Goal: Task Accomplishment & Management: Complete application form

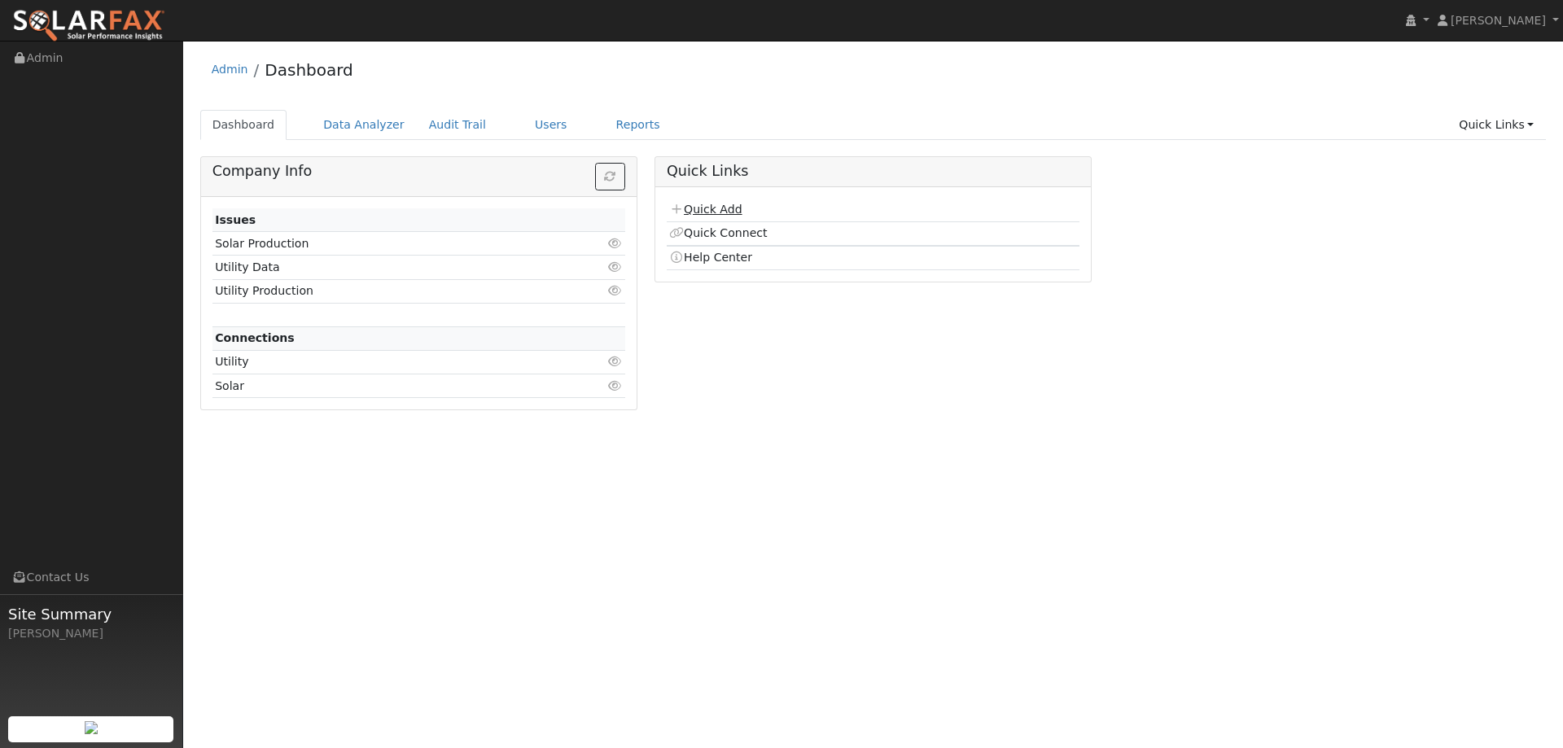
click at [707, 205] on link "Quick Add" at bounding box center [705, 209] width 72 height 13
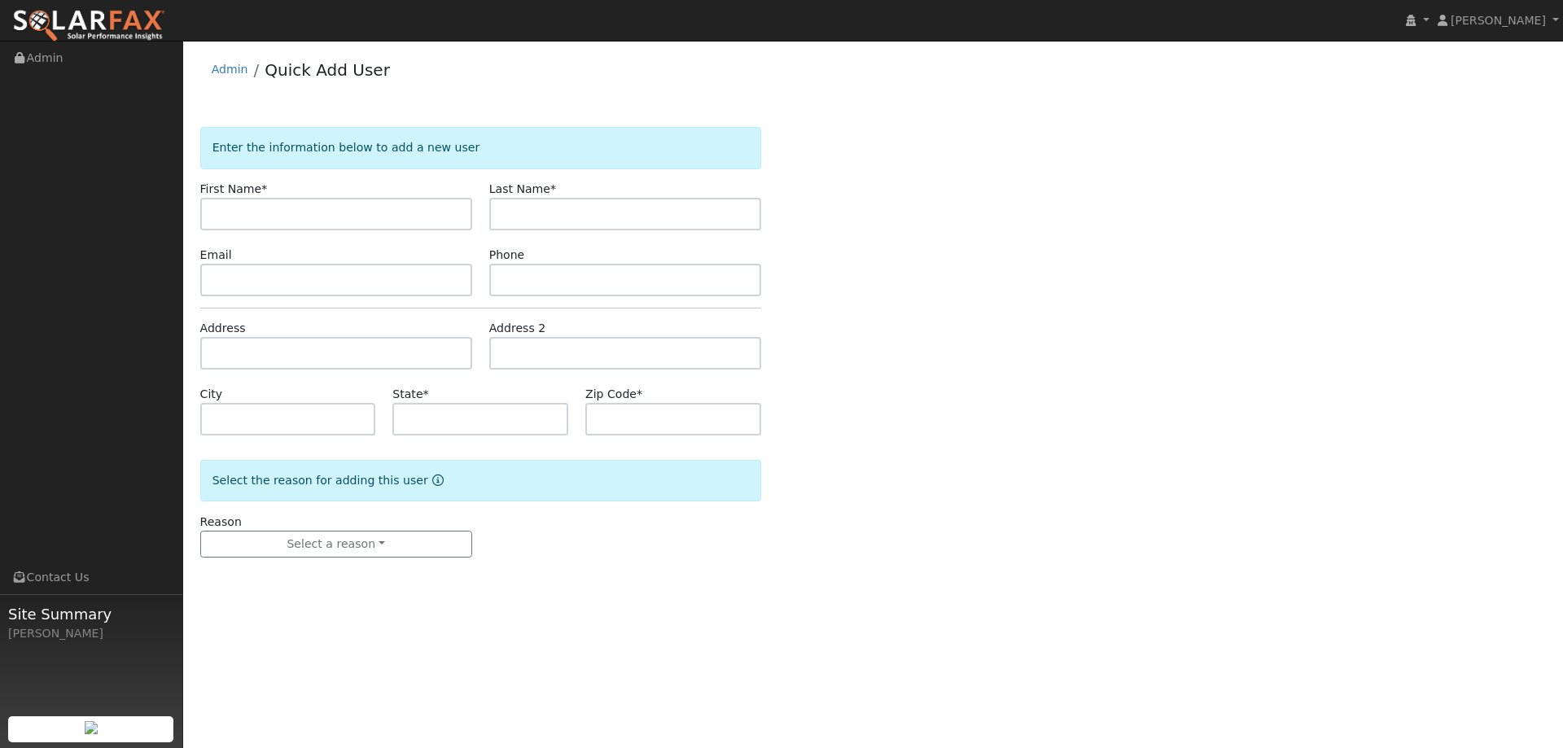
click at [325, 206] on input "text" at bounding box center [336, 214] width 272 height 33
type input "[PERSON_NAME]"
click at [589, 210] on input "text" at bounding box center [625, 214] width 272 height 33
type input "[PERSON_NAME]"
click at [366, 273] on input "text" at bounding box center [336, 280] width 272 height 33
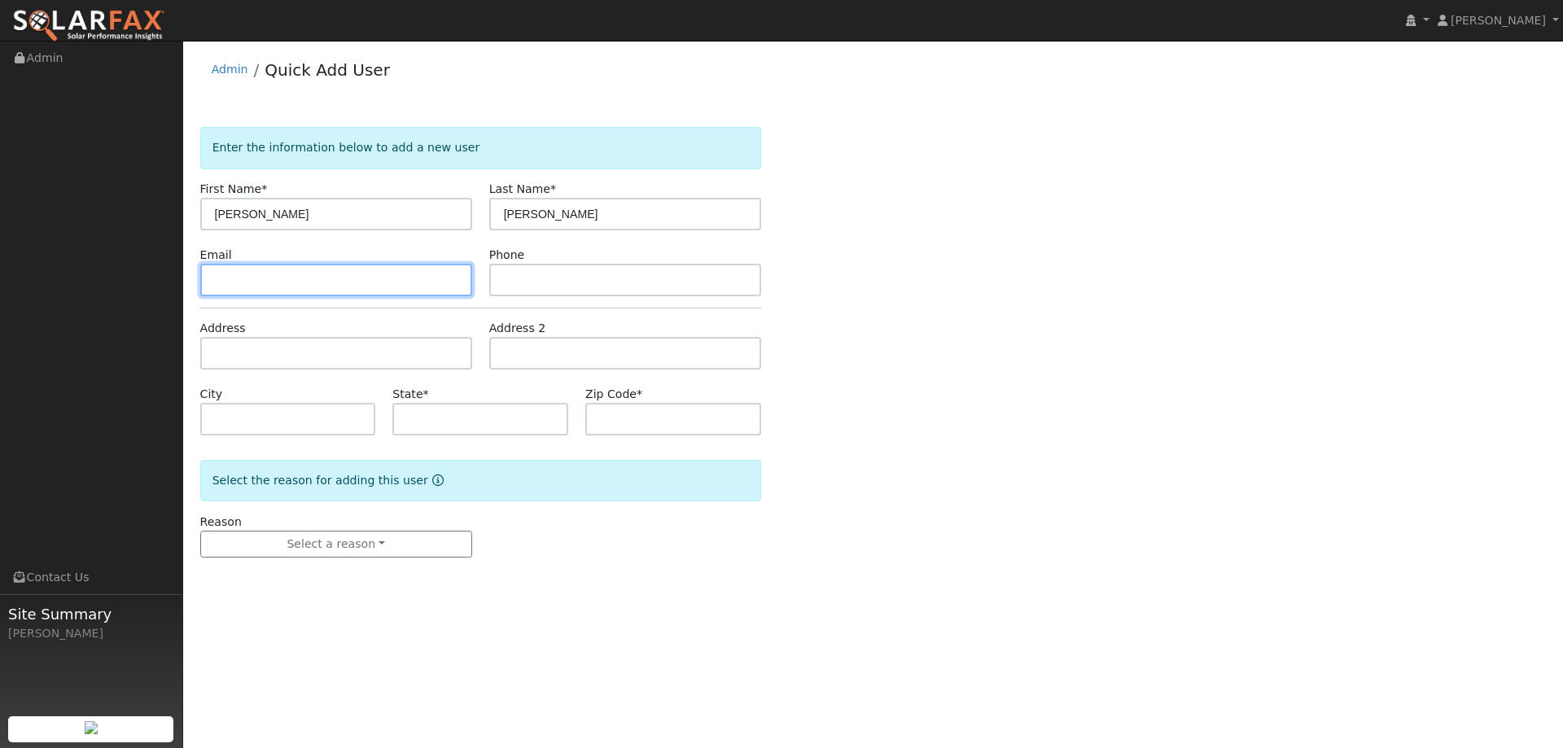
paste input "[PERSON_NAME][EMAIL_ADDRESS][DOMAIN_NAME]"
type input "[PERSON_NAME][EMAIL_ADDRESS][DOMAIN_NAME]"
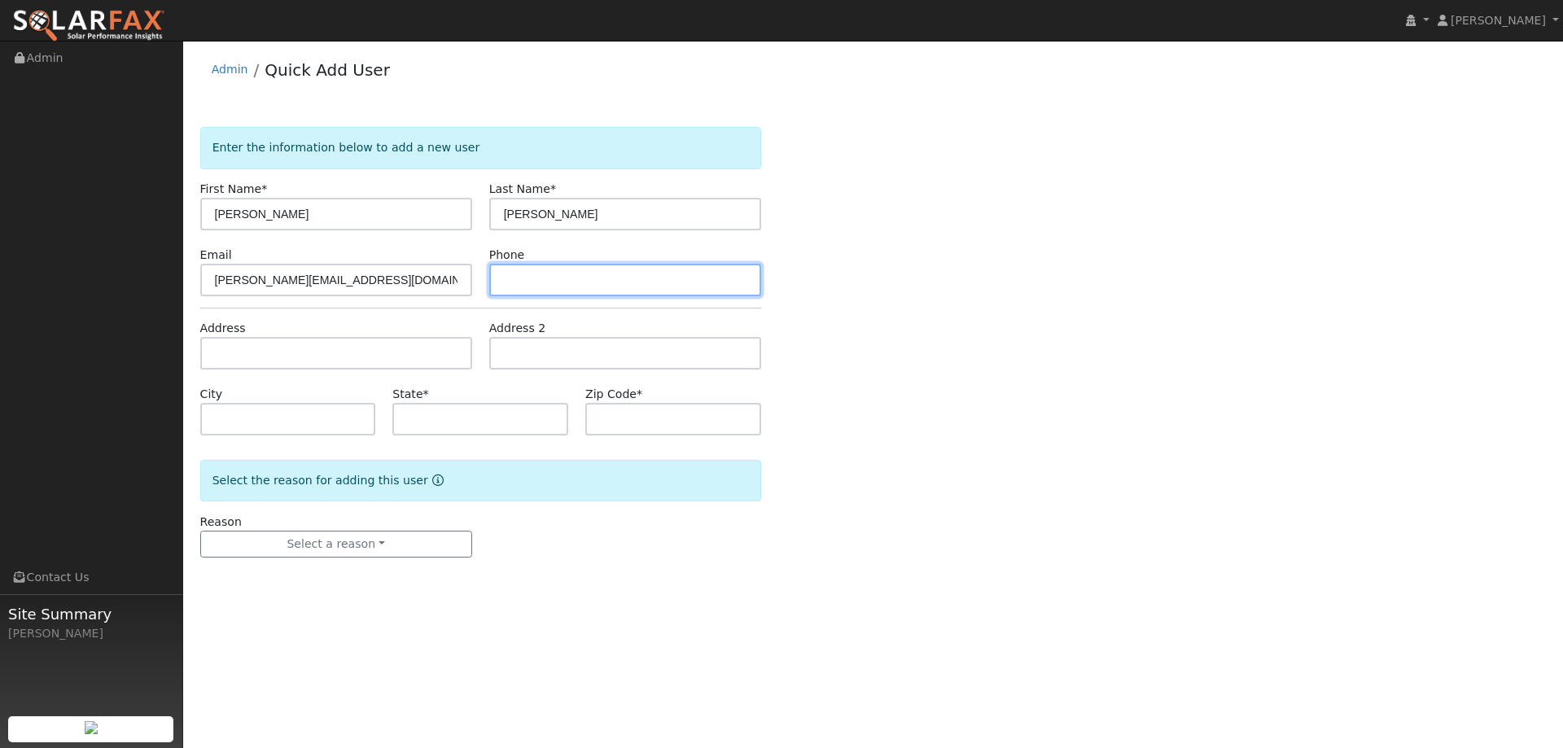
click at [572, 278] on input "text" at bounding box center [625, 280] width 272 height 33
paste input "[PHONE_NUMBER]"
type input "[PHONE_NUMBER]"
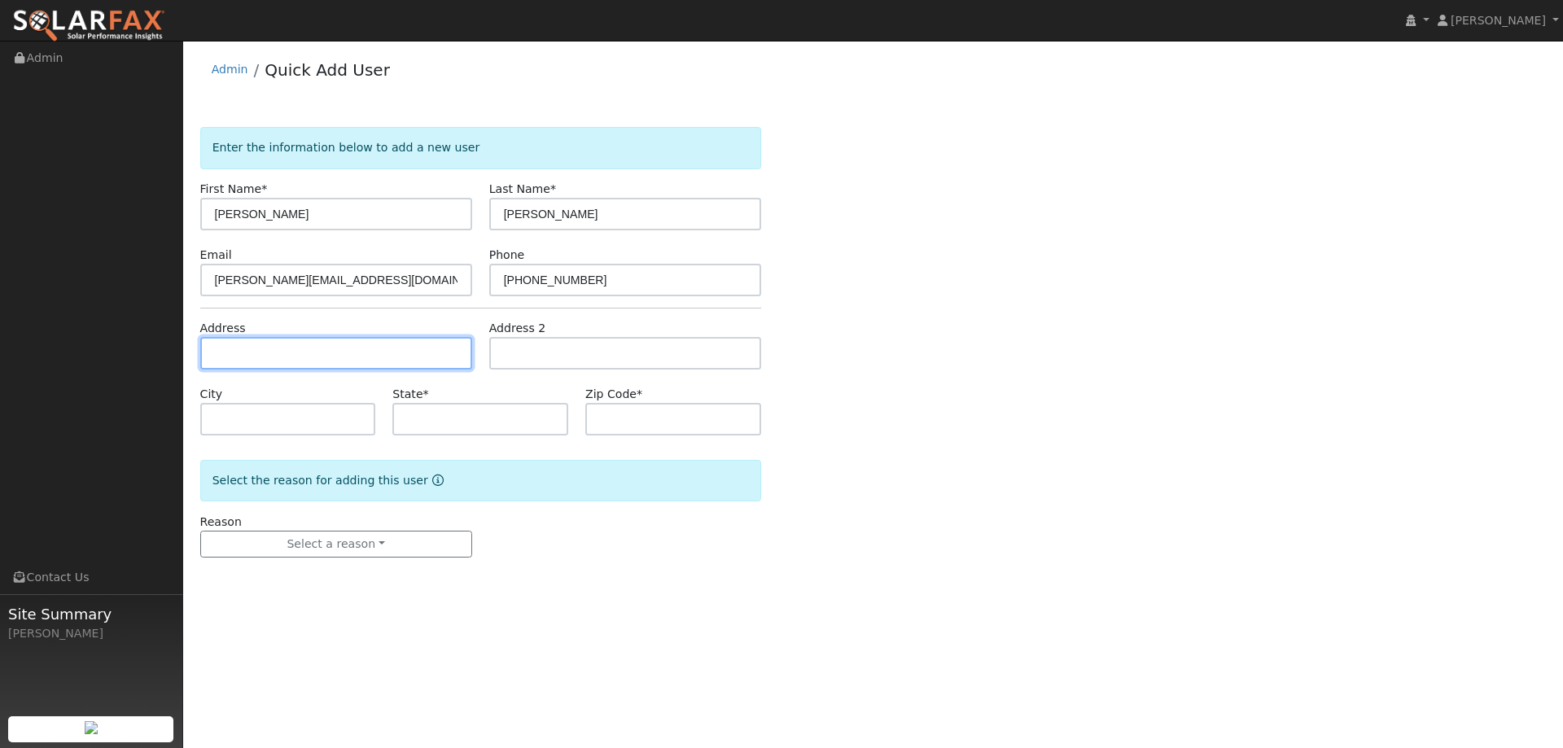
click at [438, 359] on input "text" at bounding box center [336, 353] width 272 height 33
paste input "[STREET_ADDRESS]"
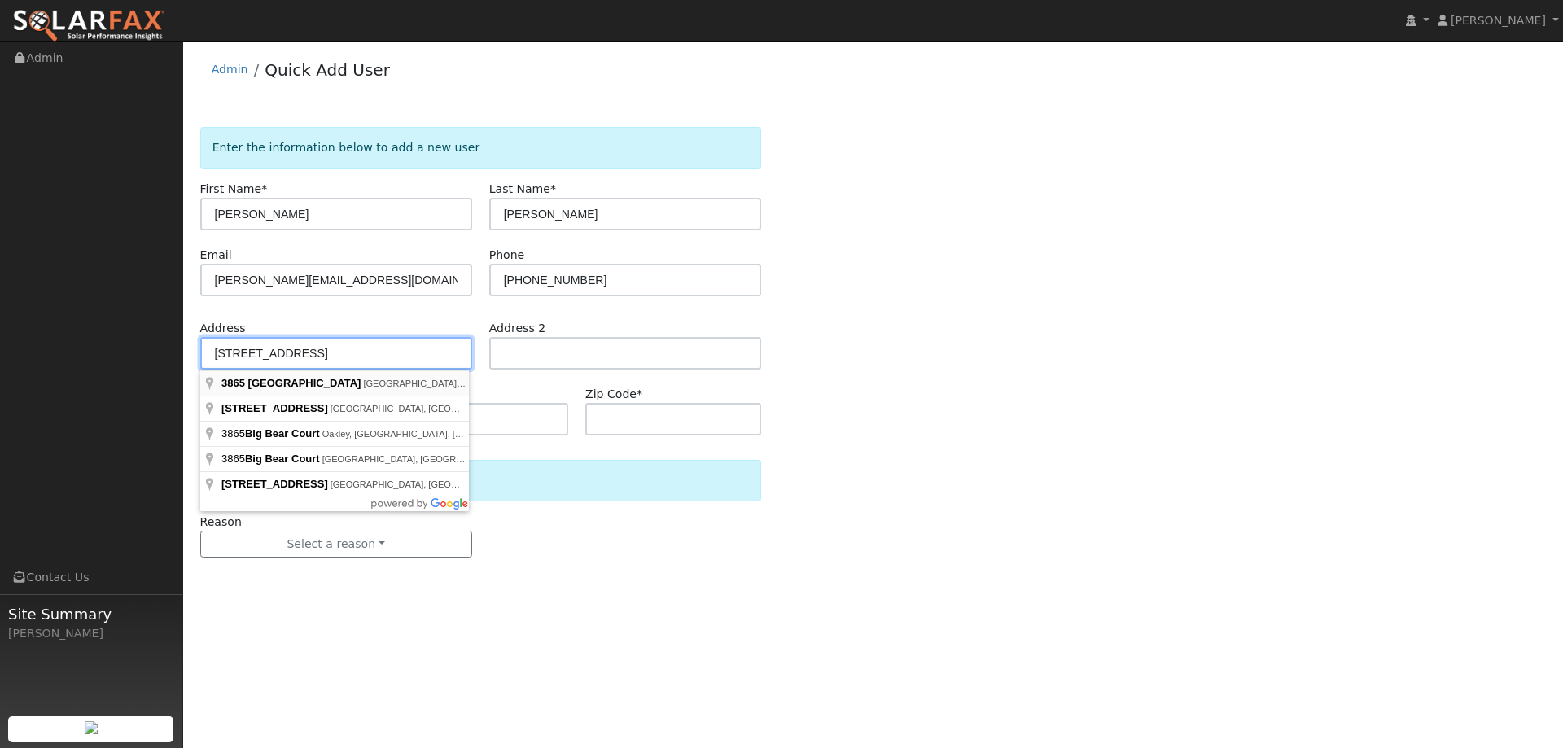
type input "[STREET_ADDRESS]"
type input "[GEOGRAPHIC_DATA]"
type input "CA"
type input "95691"
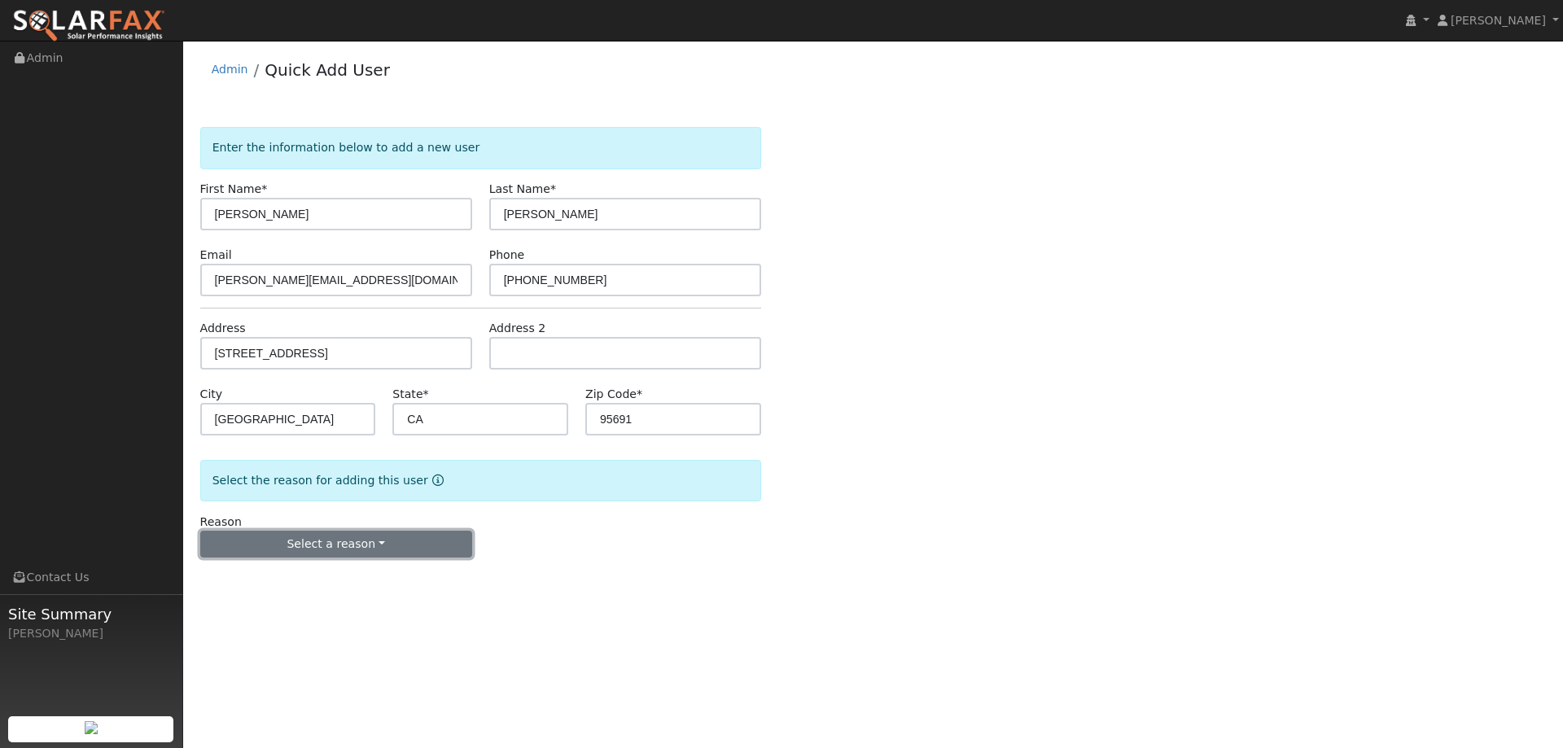
click at [357, 541] on button "Select a reason" at bounding box center [336, 545] width 272 height 28
click at [341, 568] on link "New lead" at bounding box center [291, 578] width 180 height 23
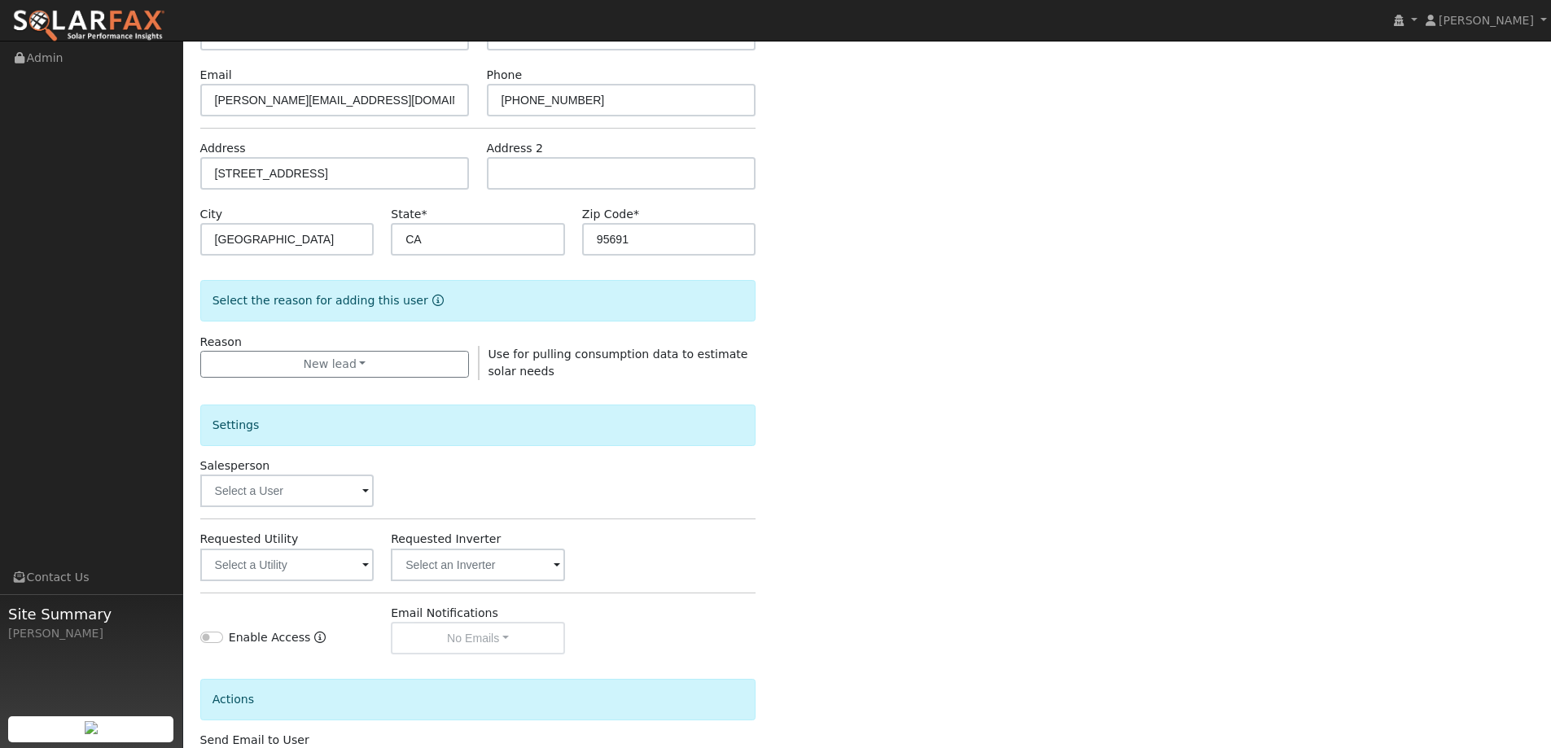
scroll to position [306, 0]
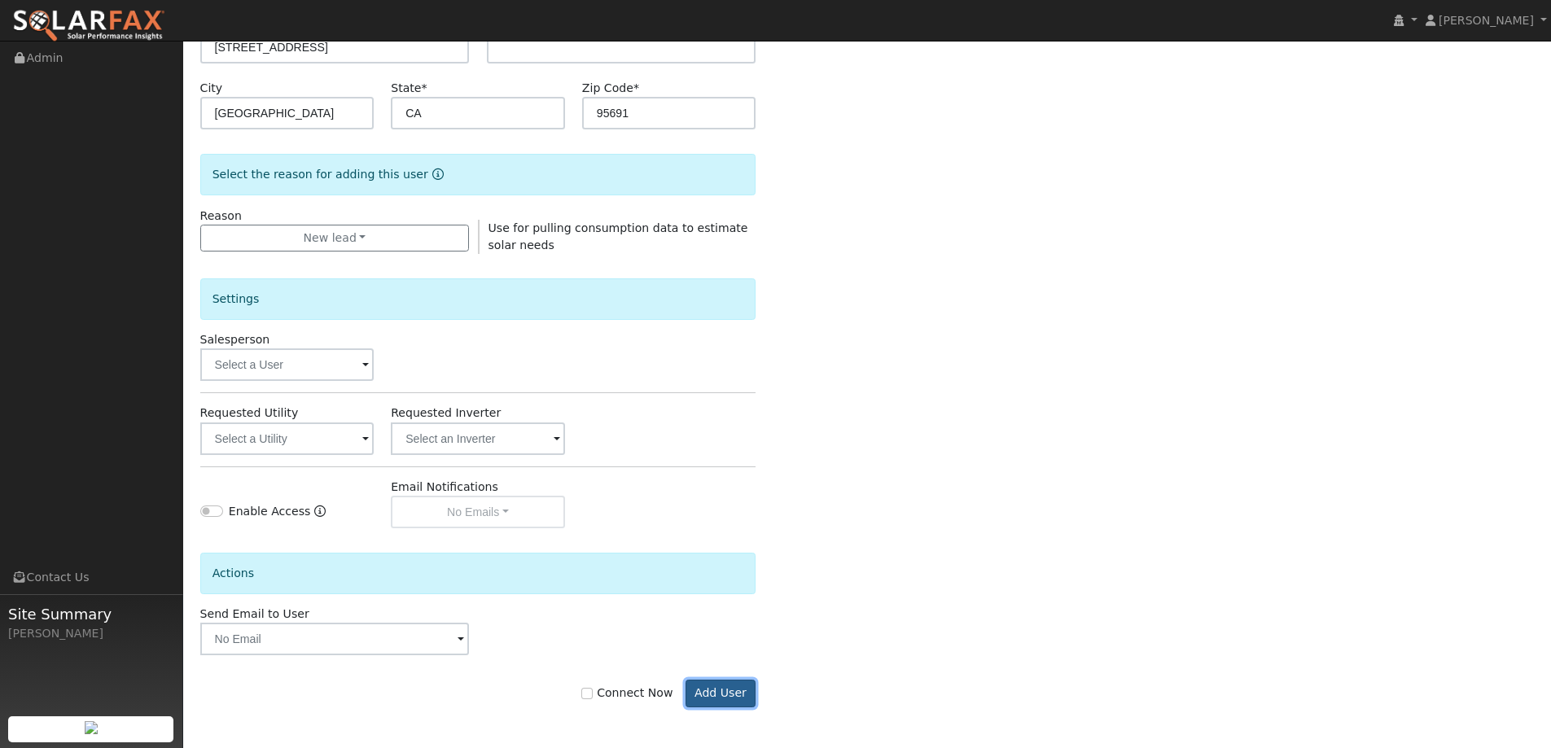
click at [728, 693] on button "Add User" at bounding box center [720, 694] width 71 height 28
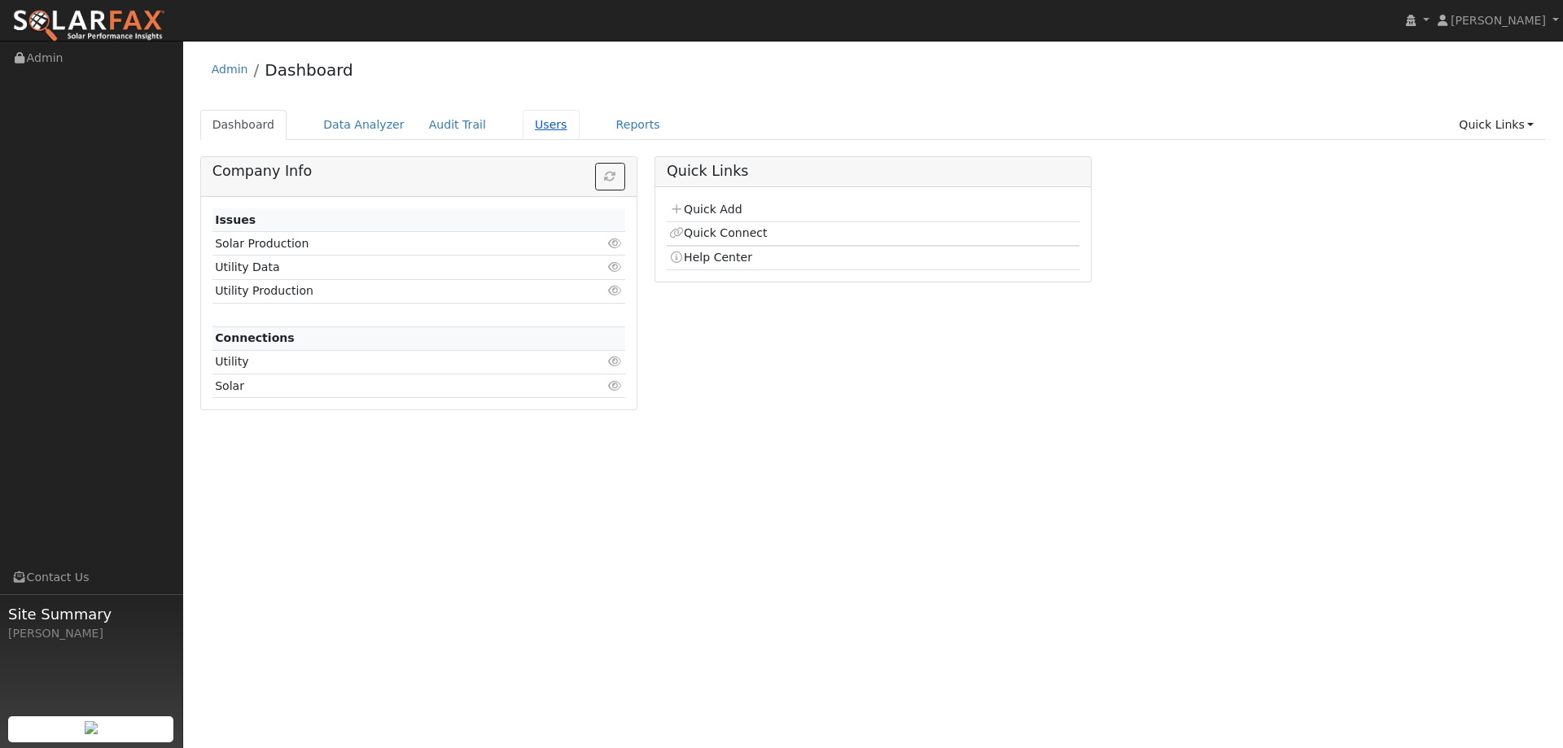
click at [531, 125] on link "Users" at bounding box center [551, 125] width 57 height 30
